Goal: Information Seeking & Learning: Learn about a topic

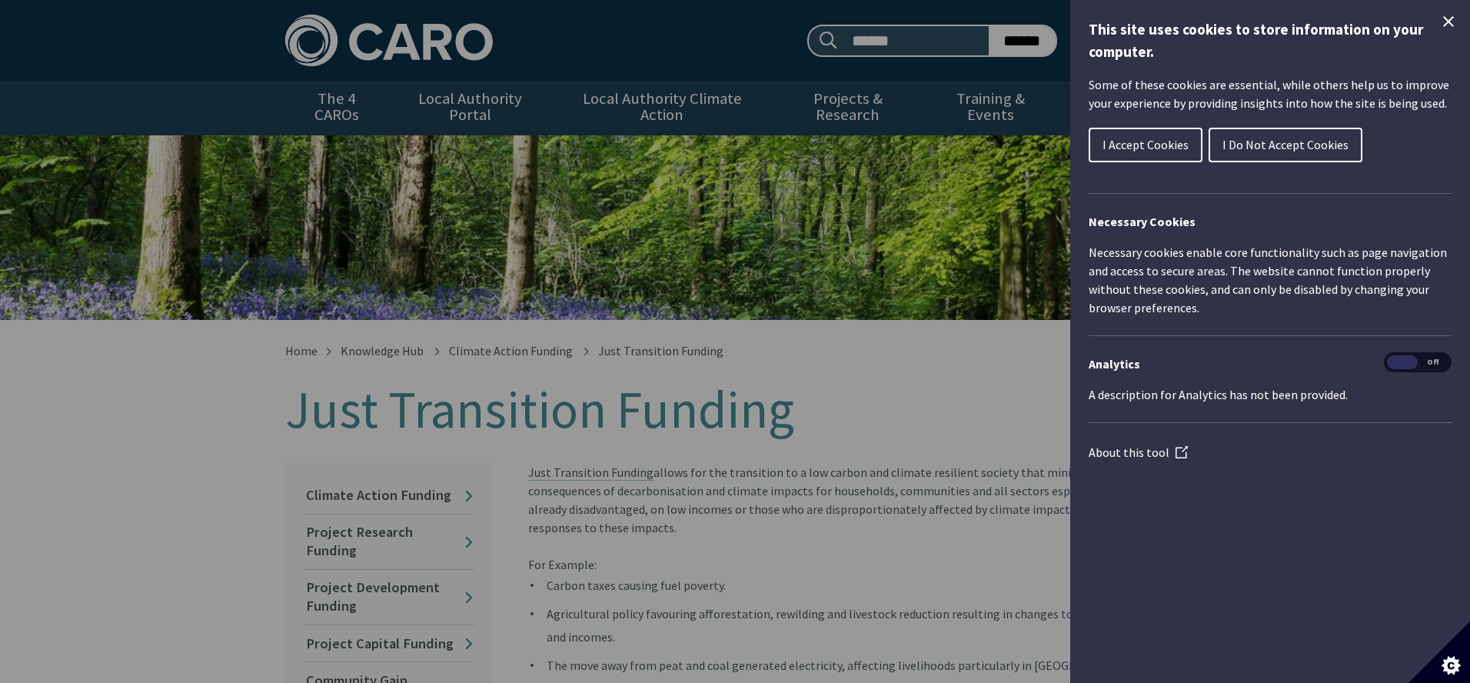
click at [1444, 18] on icon "Close Cookie Control" at bounding box center [1448, 21] width 11 height 11
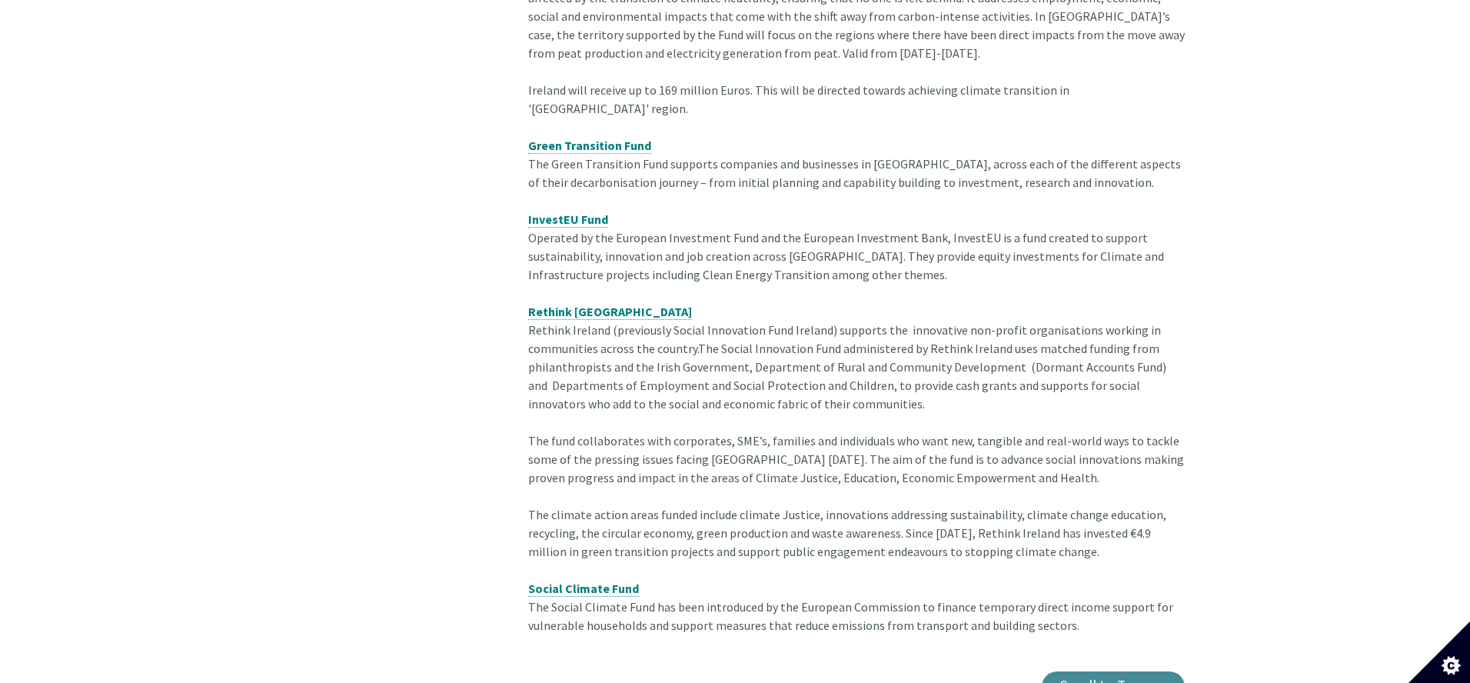
scroll to position [1736, 0]
click at [580, 302] on strong "Rethink [GEOGRAPHIC_DATA]" at bounding box center [610, 309] width 164 height 15
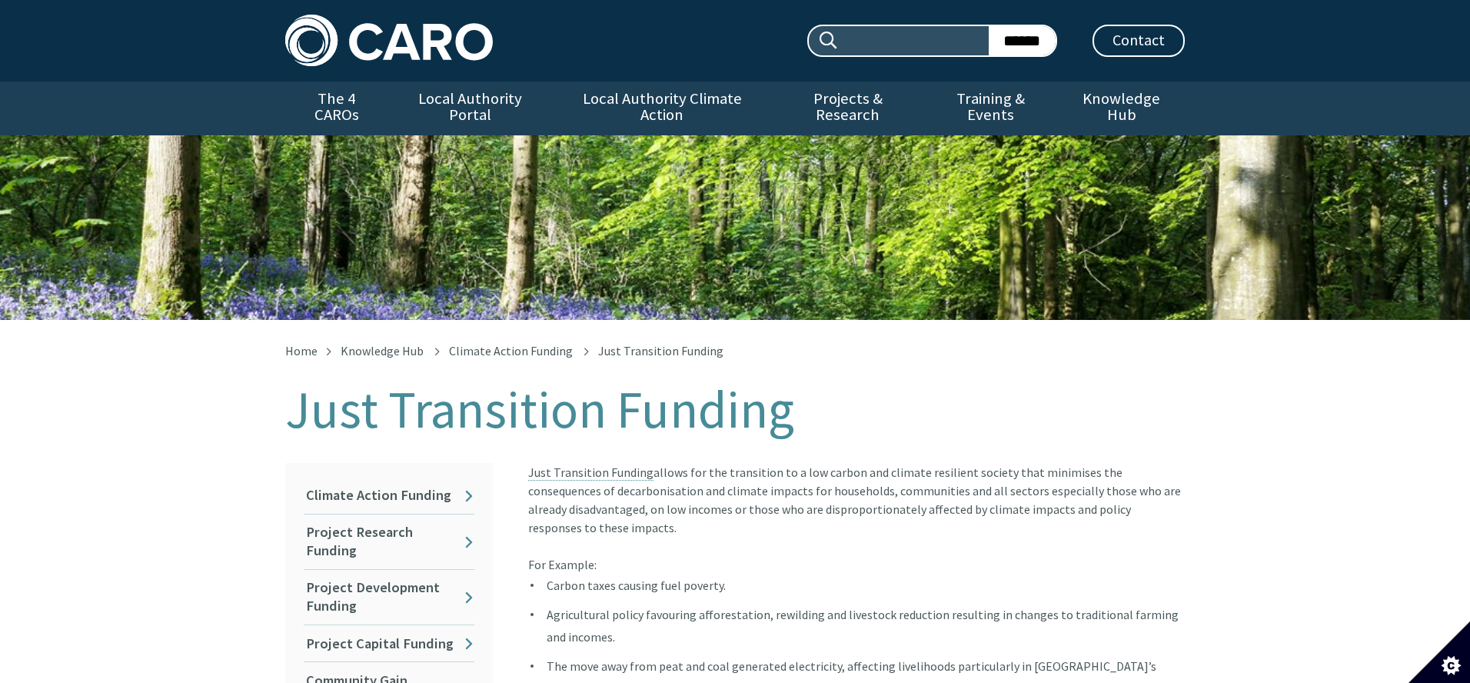
scroll to position [1749, 0]
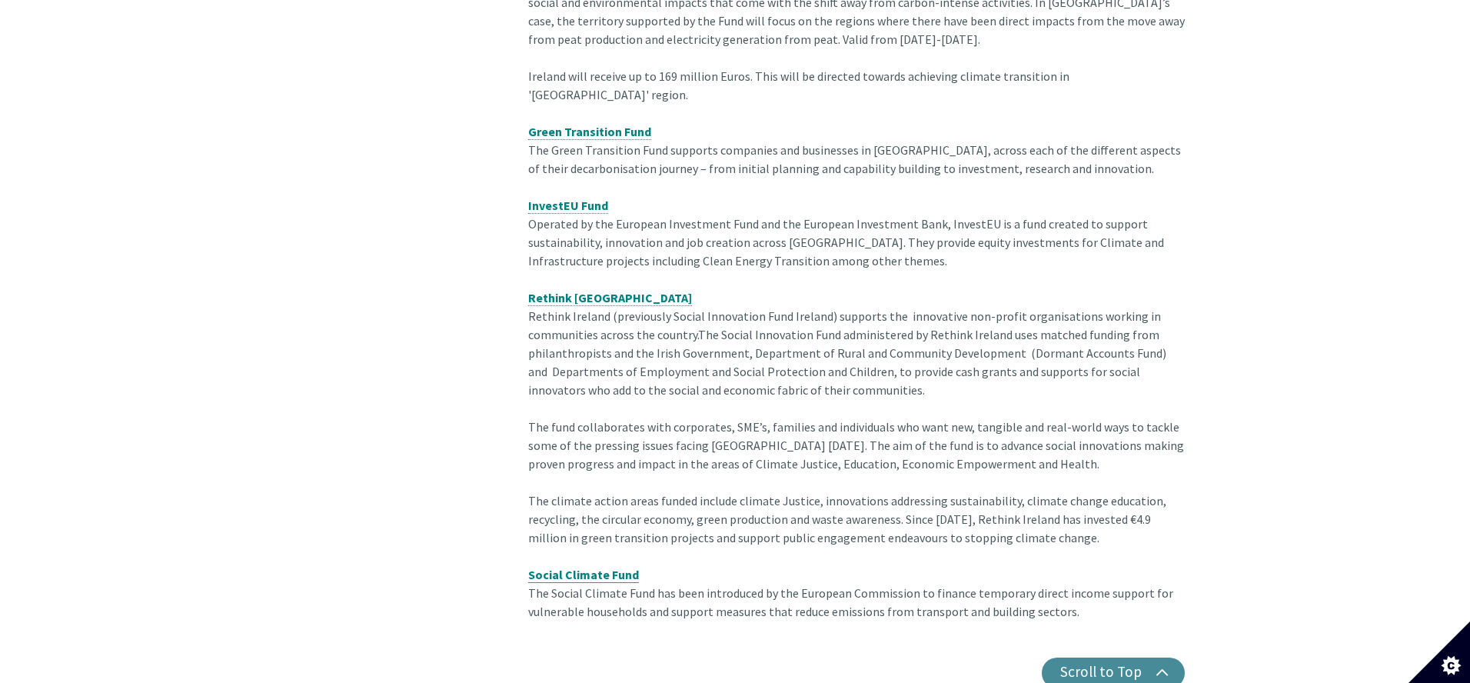
click at [576, 566] on span "Social Climate Fund" at bounding box center [583, 573] width 111 height 15
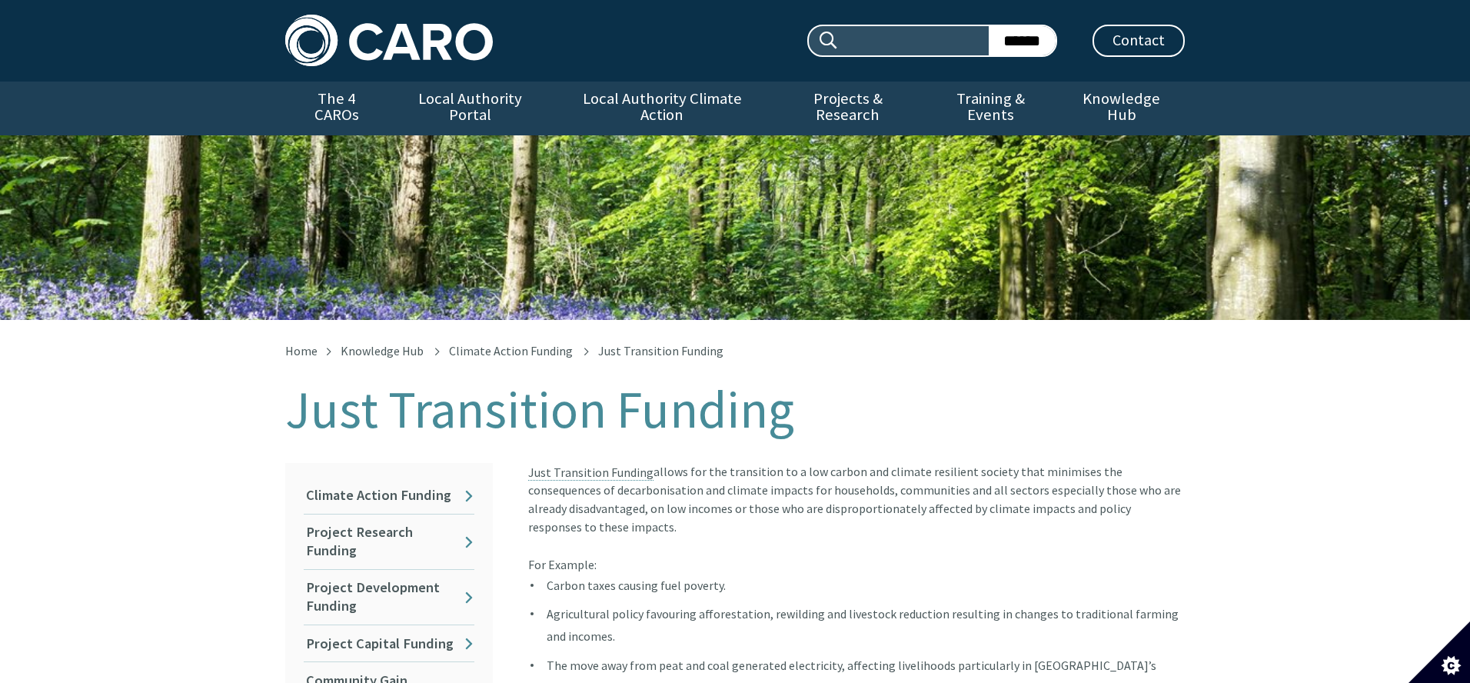
scroll to position [1761, 0]
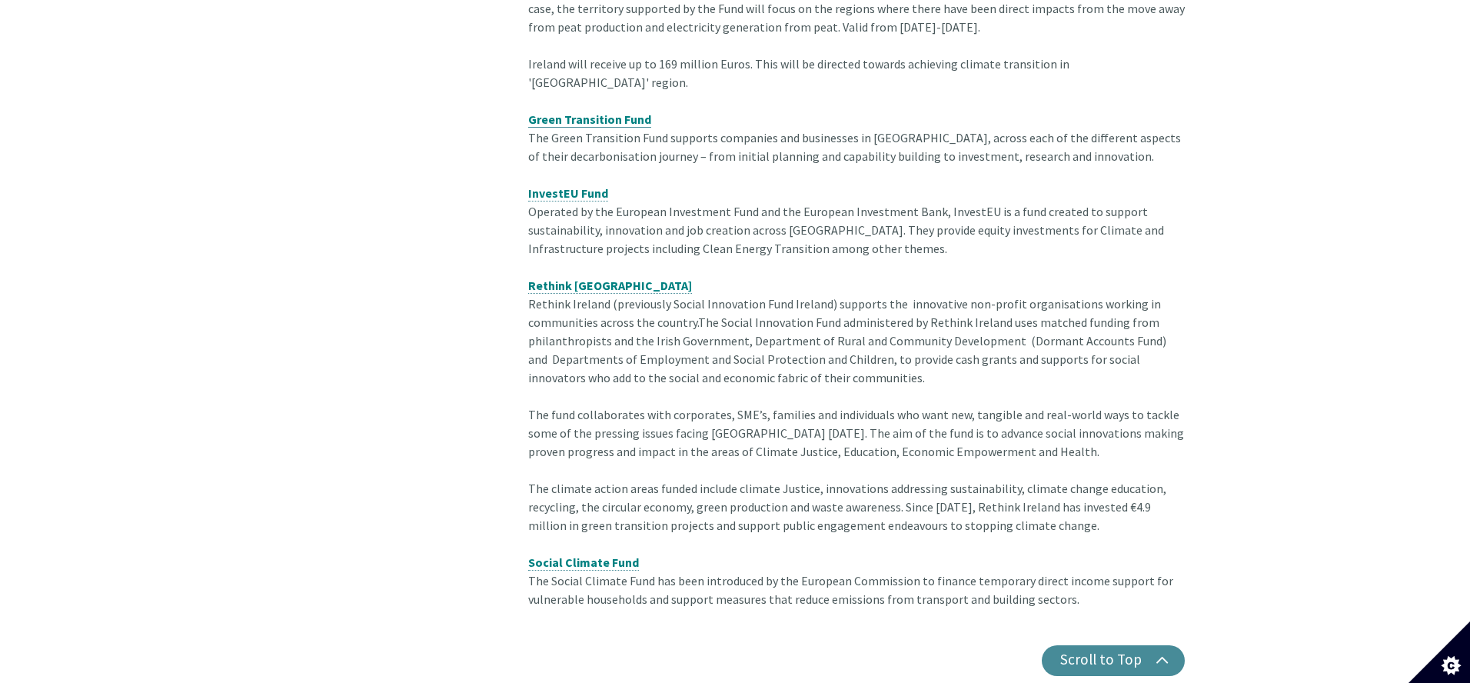
click at [591, 111] on strong "Green Transition Fund" at bounding box center [589, 118] width 123 height 15
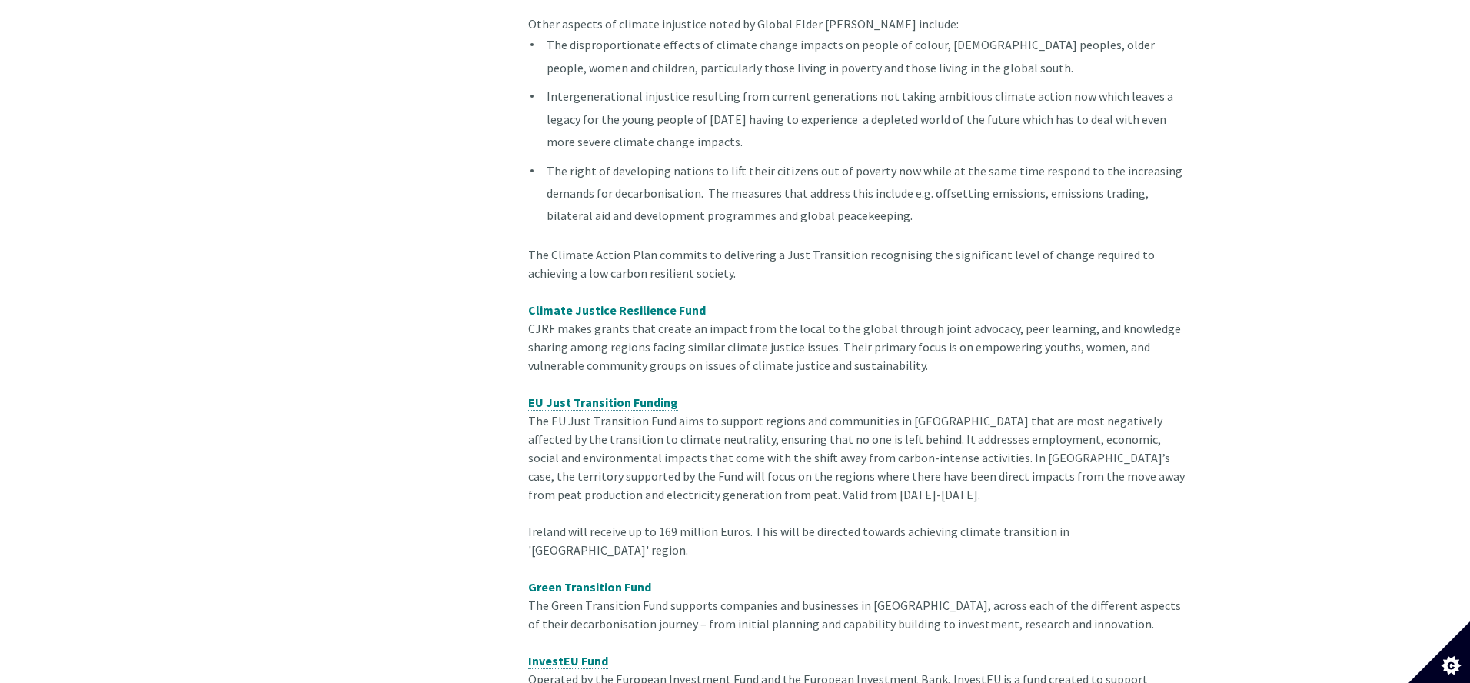
scroll to position [1289, 0]
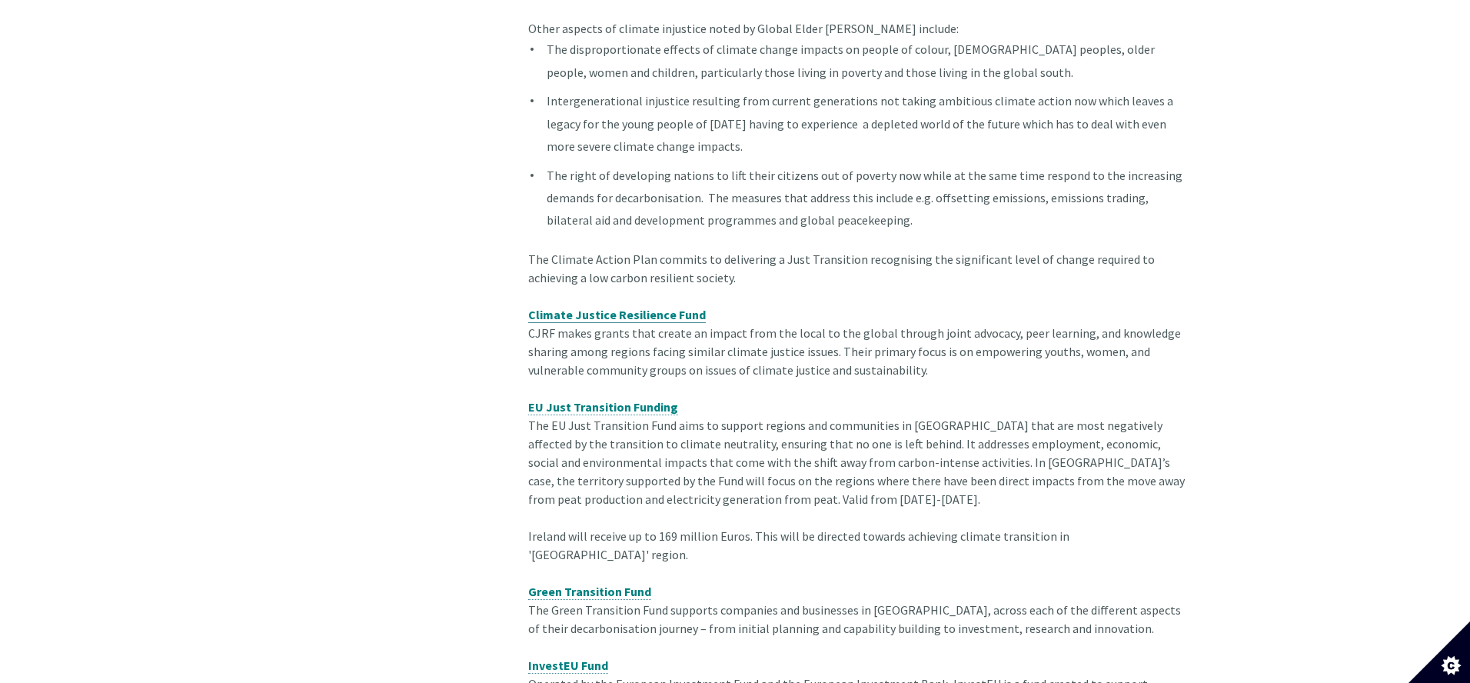
click at [616, 307] on strong "Climate Justice Resilience Fund" at bounding box center [617, 314] width 178 height 15
